Goal: Information Seeking & Learning: Learn about a topic

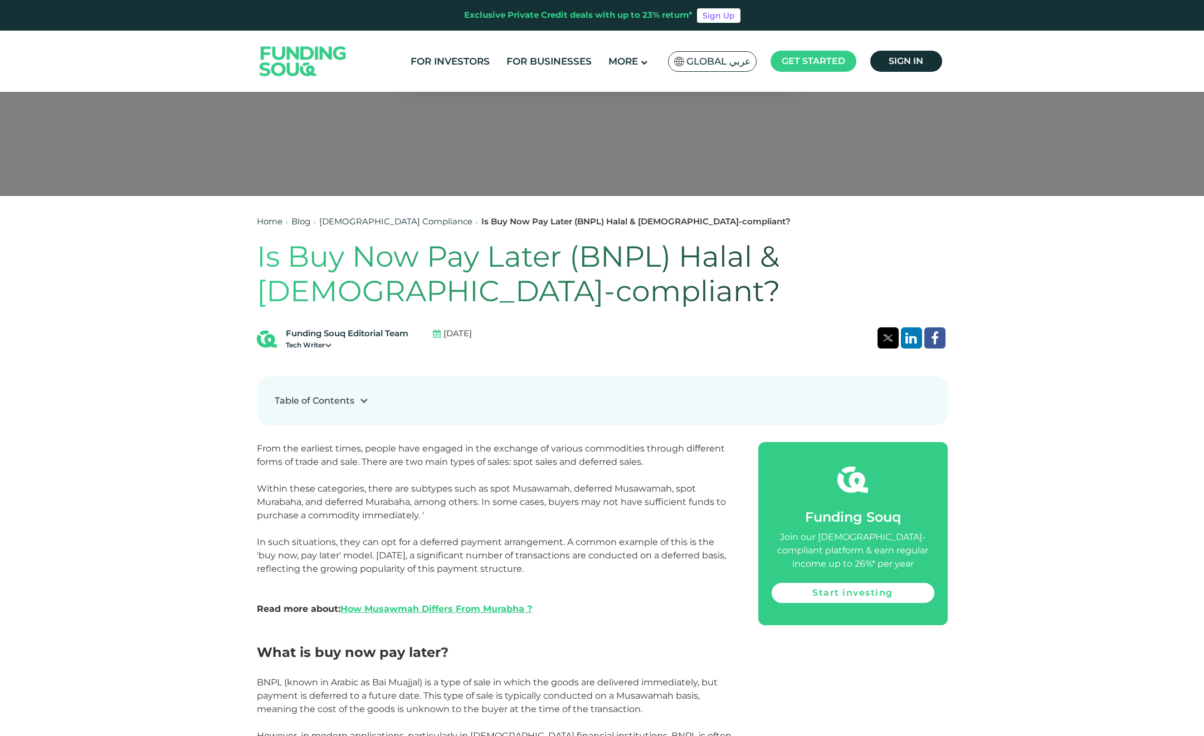
scroll to position [557, 0]
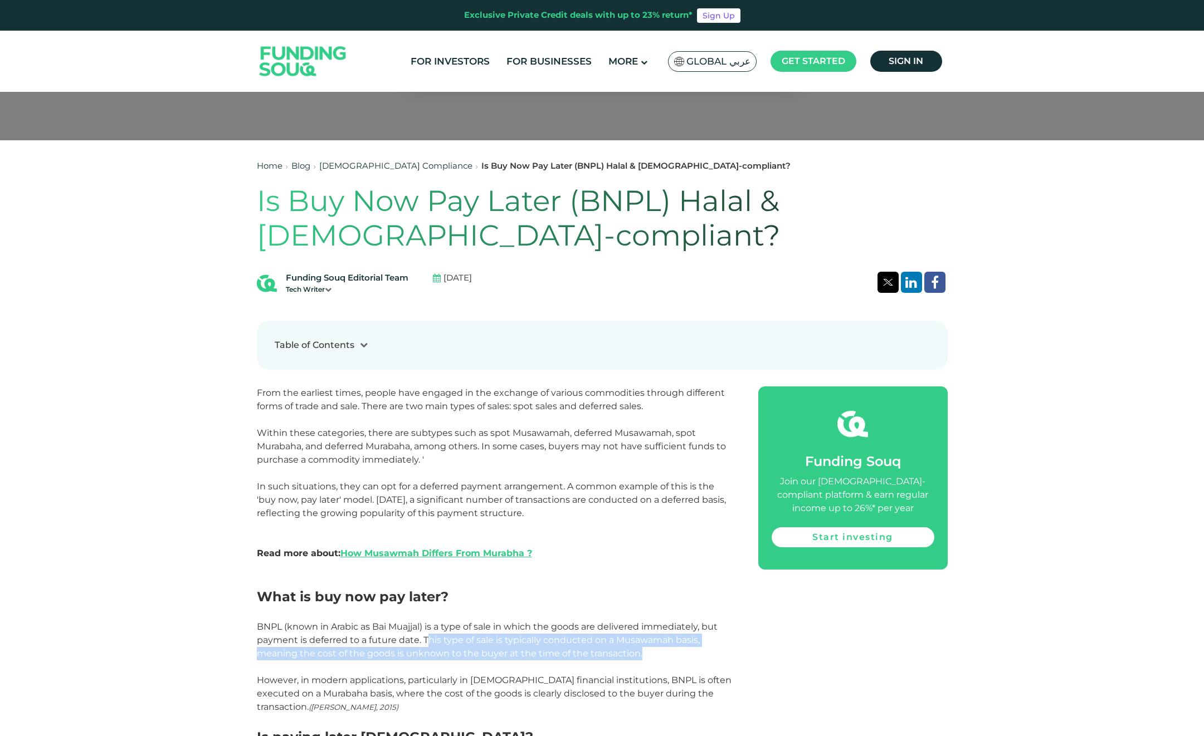
drag, startPoint x: 426, startPoint y: 640, endPoint x: 640, endPoint y: 651, distance: 214.2
click at [640, 651] on p "BNPL (known in Arabic as Bai Muajjal) is a type of sale in which the goods are …" at bounding box center [495, 641] width 476 height 40
copy span "his type of sale is typically conducted on a Musawamah basis, meaning the cost …"
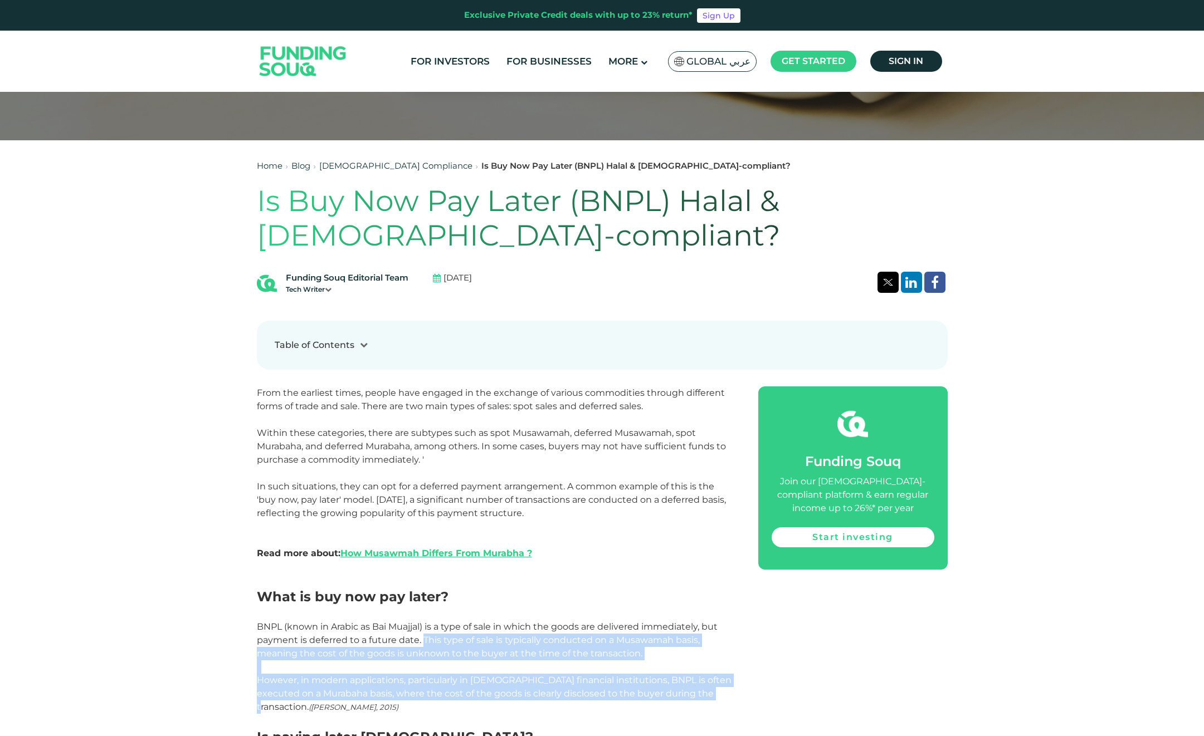
drag, startPoint x: 705, startPoint y: 692, endPoint x: 425, endPoint y: 641, distance: 285.3
drag, startPoint x: 425, startPoint y: 641, endPoint x: 442, endPoint y: 645, distance: 18.1
copy div "This type of sale is typically conducted on a [DEMOGRAPHIC_DATA] basis, meaning…"
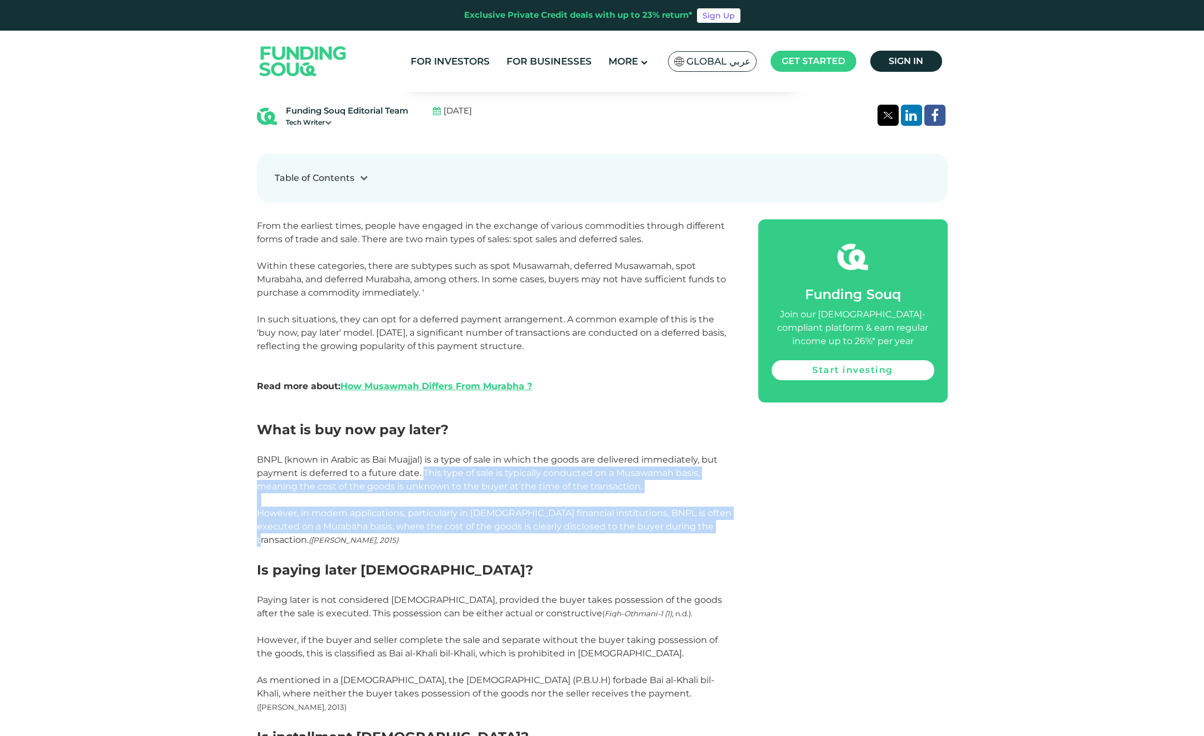
scroll to position [780, 0]
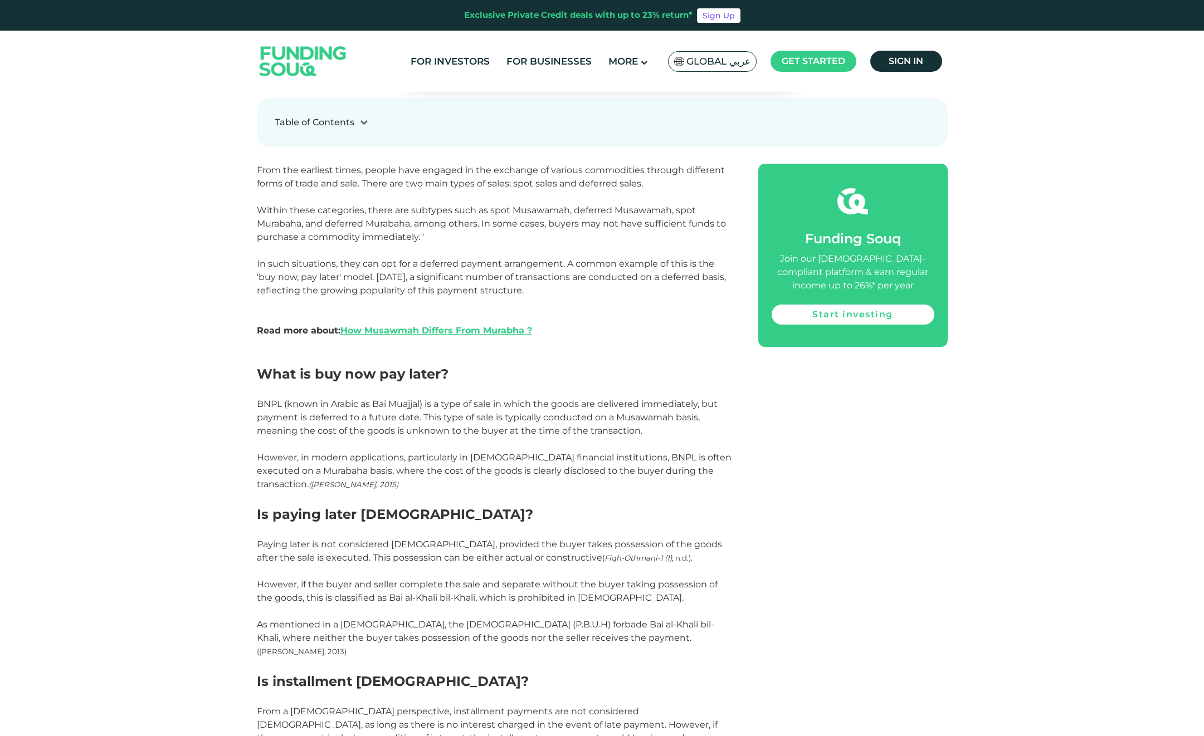
click at [303, 569] on p at bounding box center [495, 571] width 476 height 13
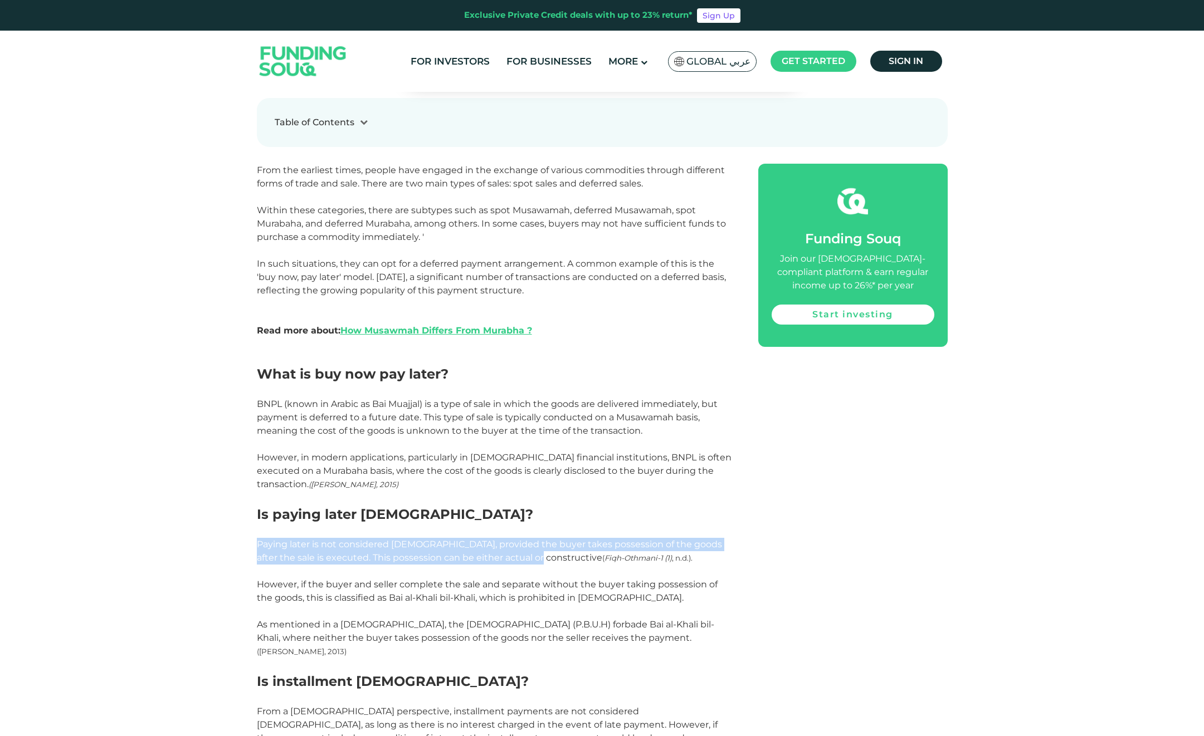
drag, startPoint x: 529, startPoint y: 560, endPoint x: 252, endPoint y: 548, distance: 277.7
drag, startPoint x: 252, startPoint y: 548, endPoint x: 273, endPoint y: 547, distance: 21.2
copy span "Paying later is not considered [DEMOGRAPHIC_DATA], provided the buyer takes pos…"
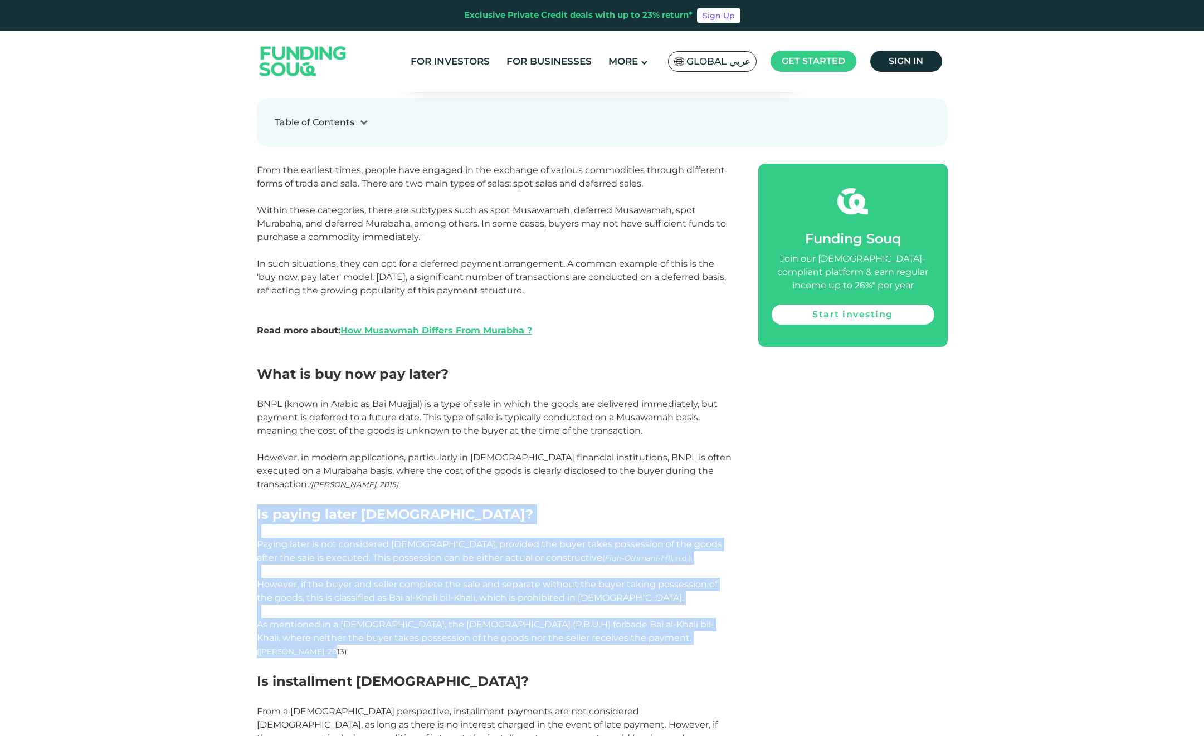
drag, startPoint x: 632, startPoint y: 642, endPoint x: 253, endPoint y: 523, distance: 396.6
drag, startPoint x: 253, startPoint y: 523, endPoint x: 272, endPoint y: 523, distance: 18.4
copy div "Is paying later [DEMOGRAPHIC_DATA]? Paying later is not considered [DEMOGRAPHIC…"
